Goal: Navigation & Orientation: Find specific page/section

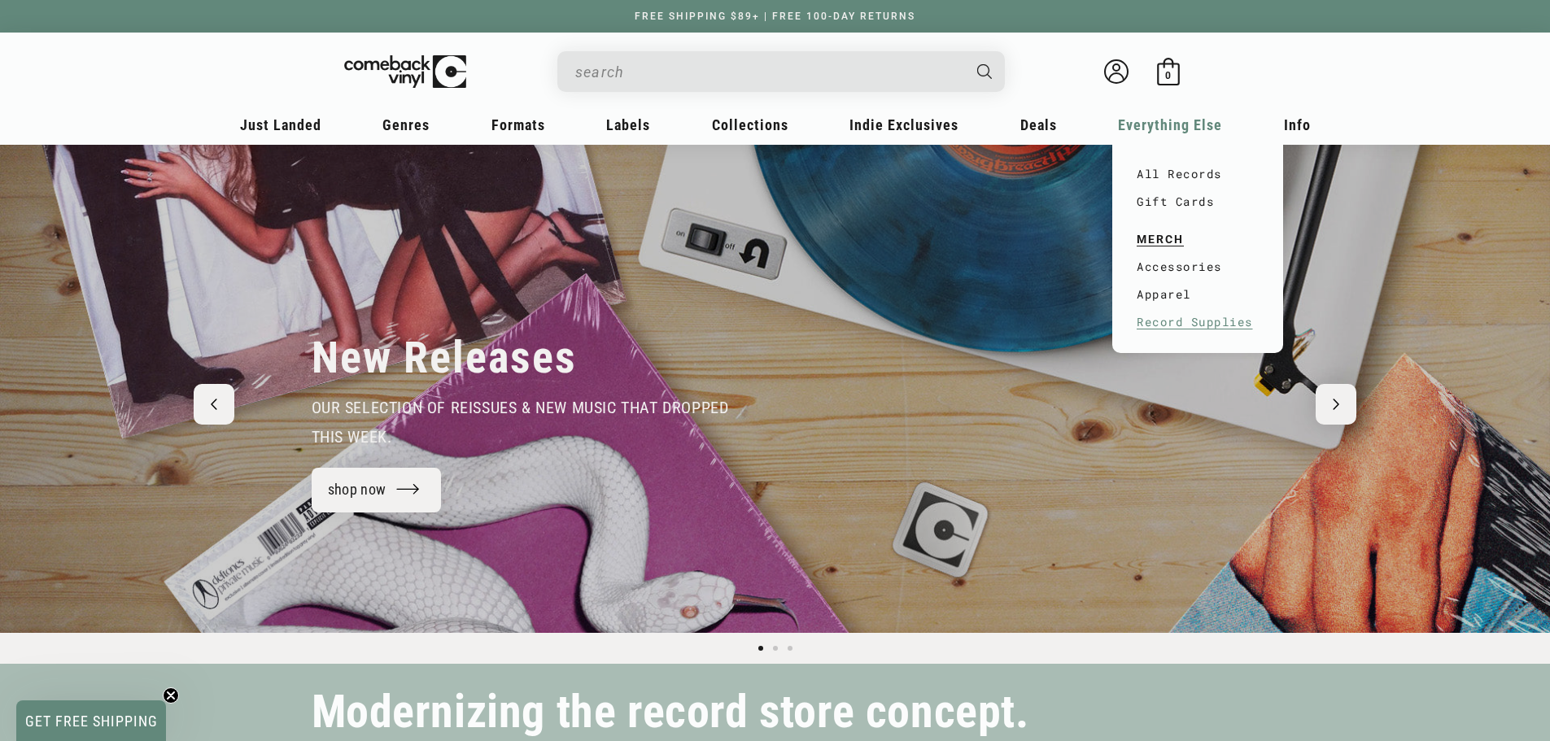
click at [1171, 325] on link "Record Supplies" at bounding box center [1198, 322] width 122 height 28
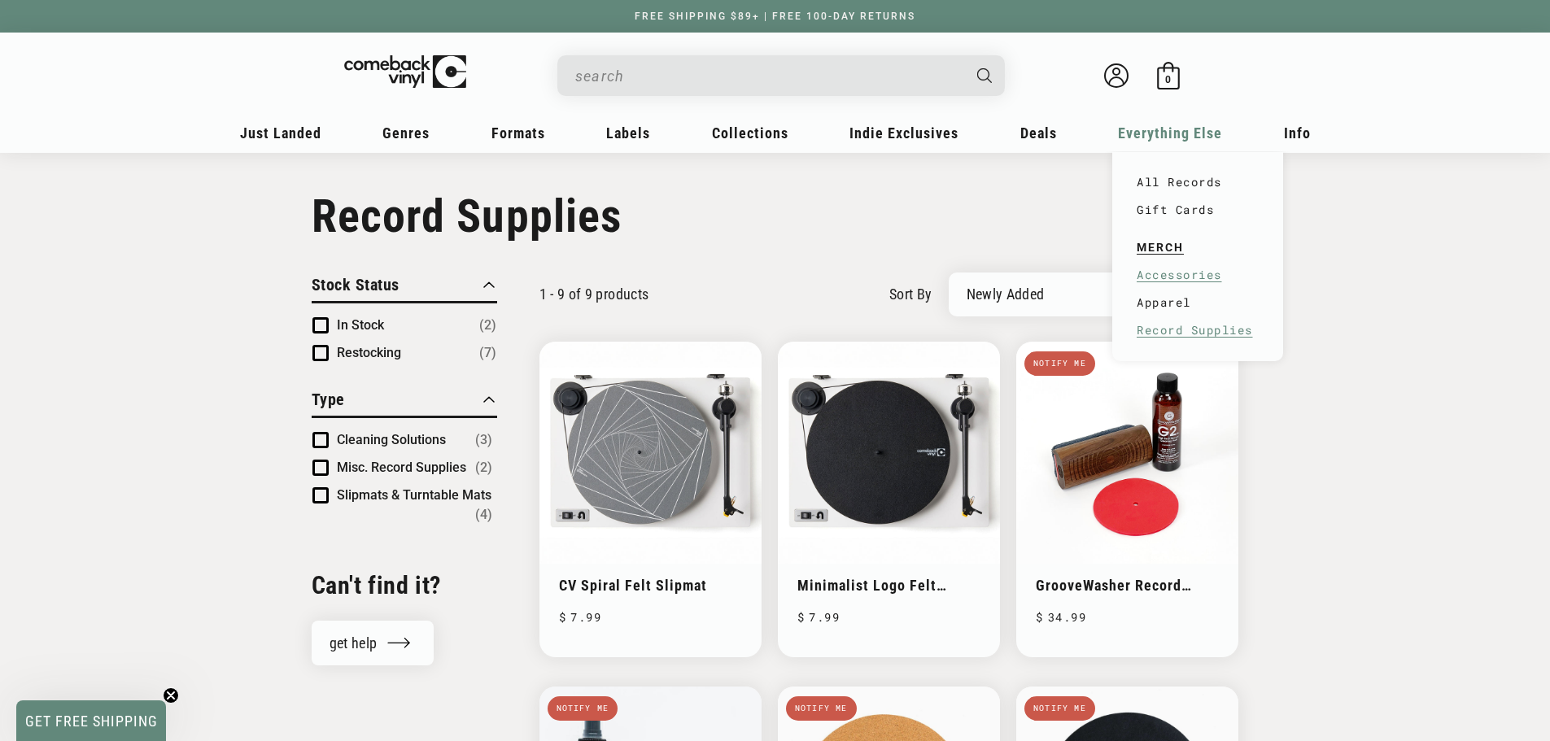
click at [1153, 271] on link "Accessories" at bounding box center [1198, 275] width 122 height 28
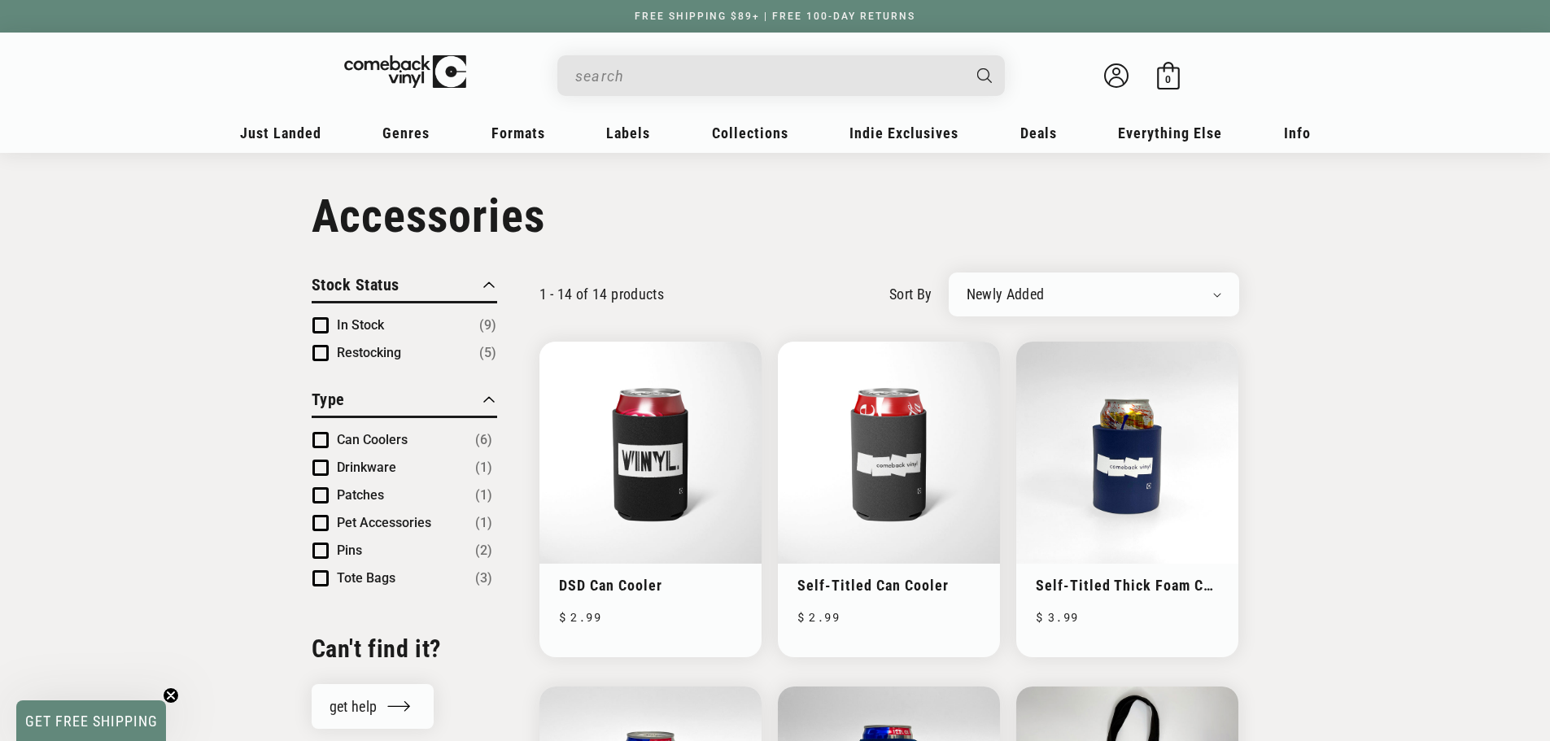
drag, startPoint x: 1297, startPoint y: 467, endPoint x: 1087, endPoint y: 81, distance: 439.0
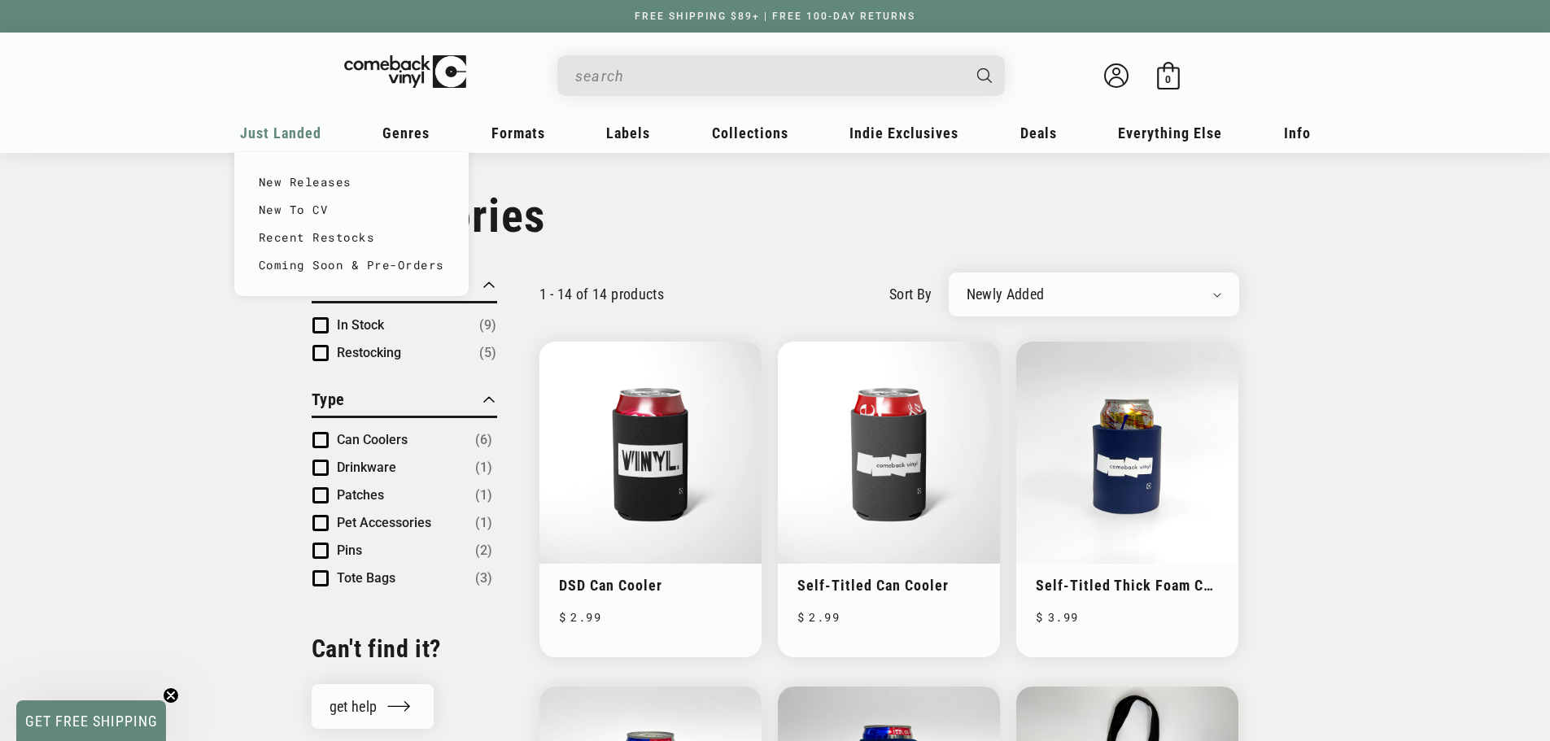
click at [290, 137] on span "Just Landed" at bounding box center [280, 132] width 81 height 17
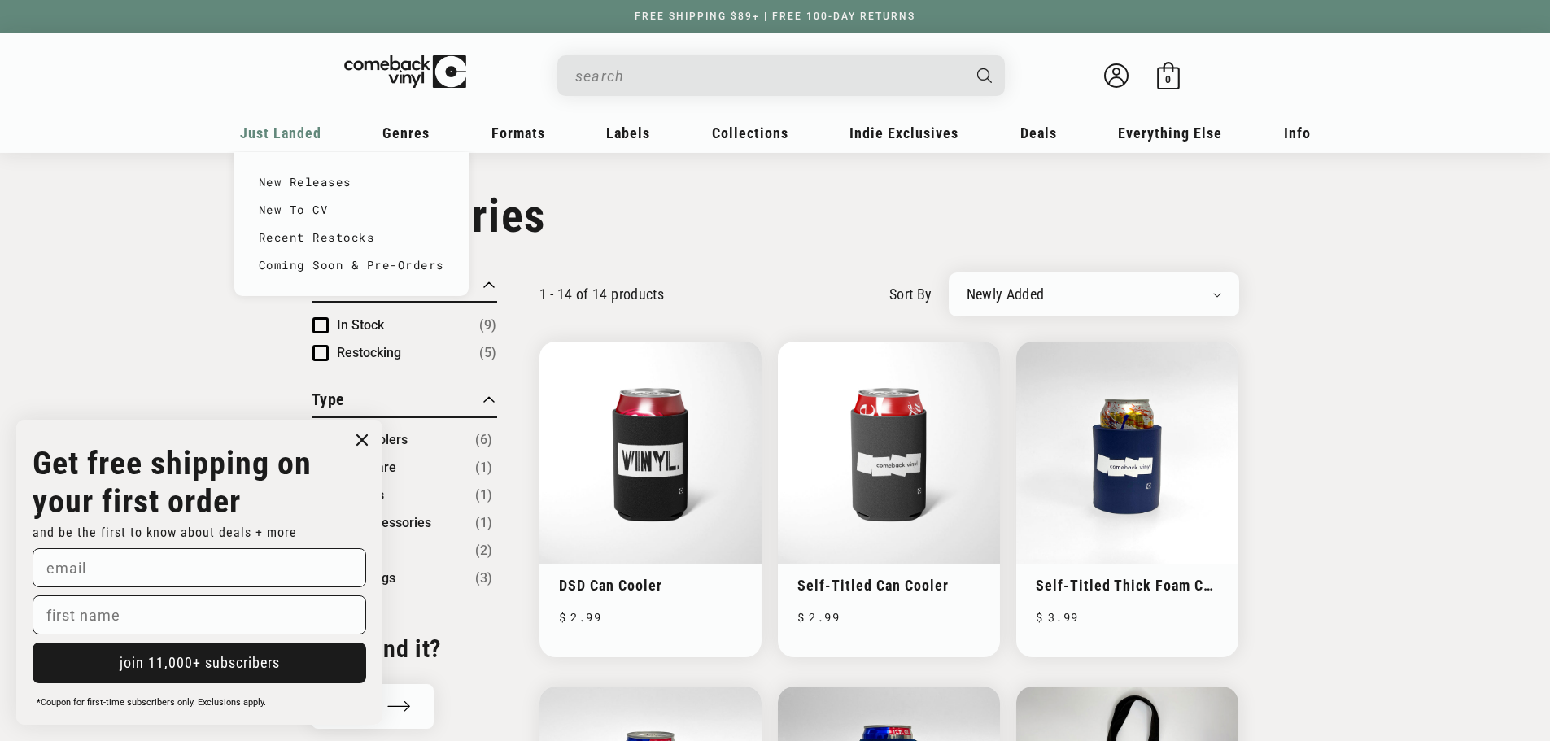
click at [264, 143] on div "Just Landed" at bounding box center [280, 138] width 93 height 39
click at [281, 170] on link "New Releases" at bounding box center [351, 182] width 185 height 28
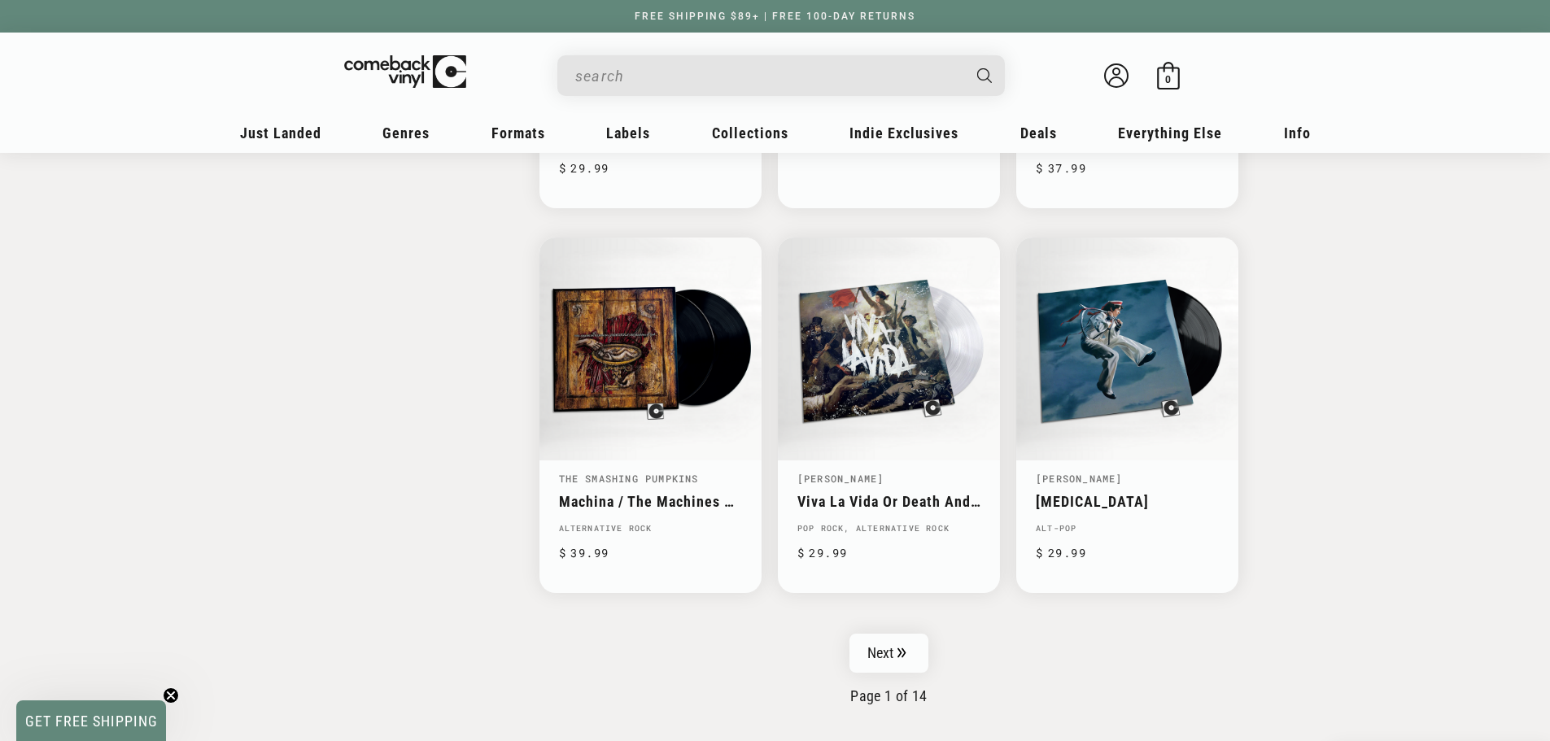
scroll to position [2441, 0]
